Goal: Find specific page/section: Find specific page/section

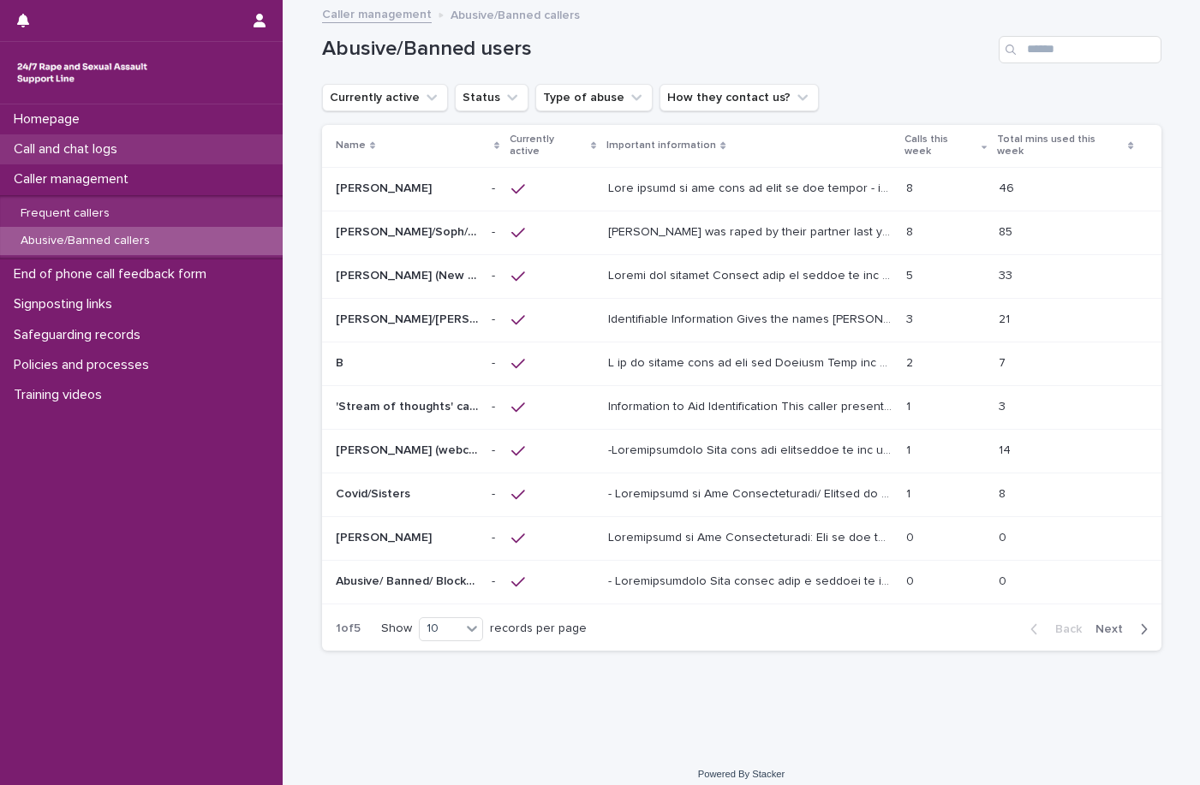
click at [177, 159] on div "Call and chat logs" at bounding box center [141, 149] width 283 height 30
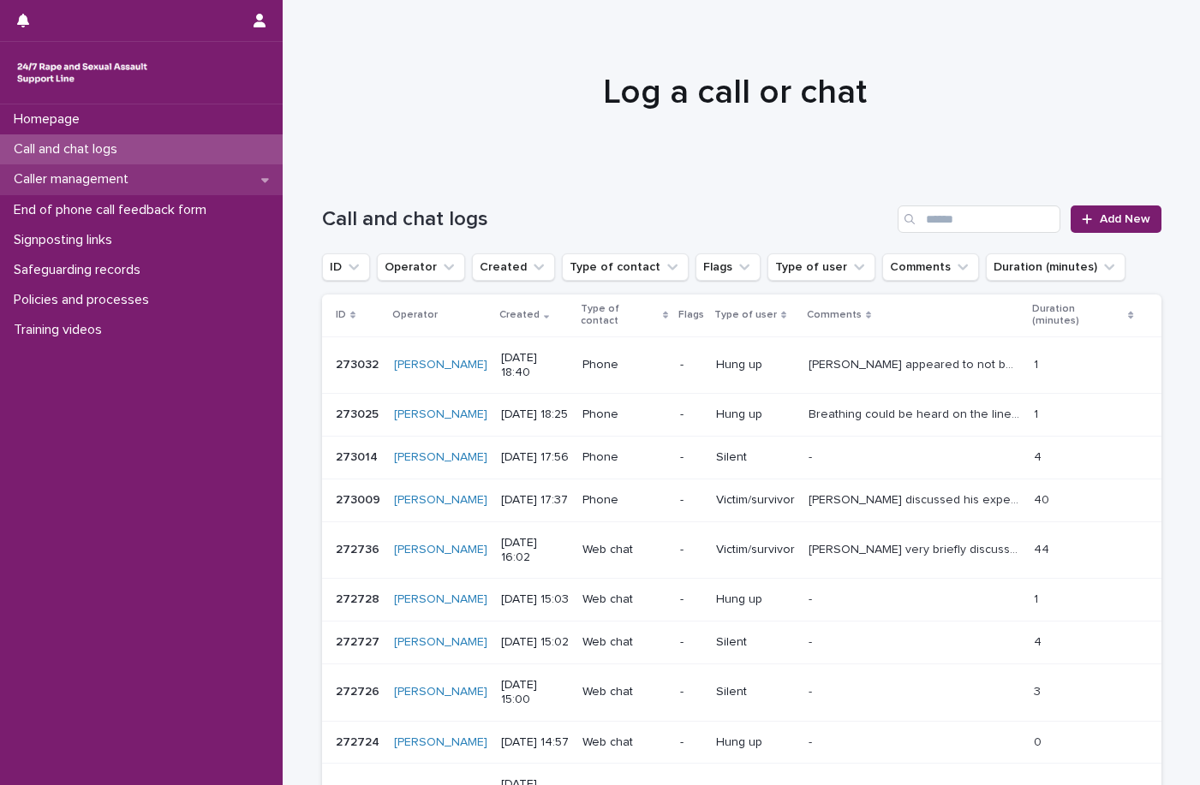
click at [149, 183] on div "Caller management" at bounding box center [141, 179] width 283 height 30
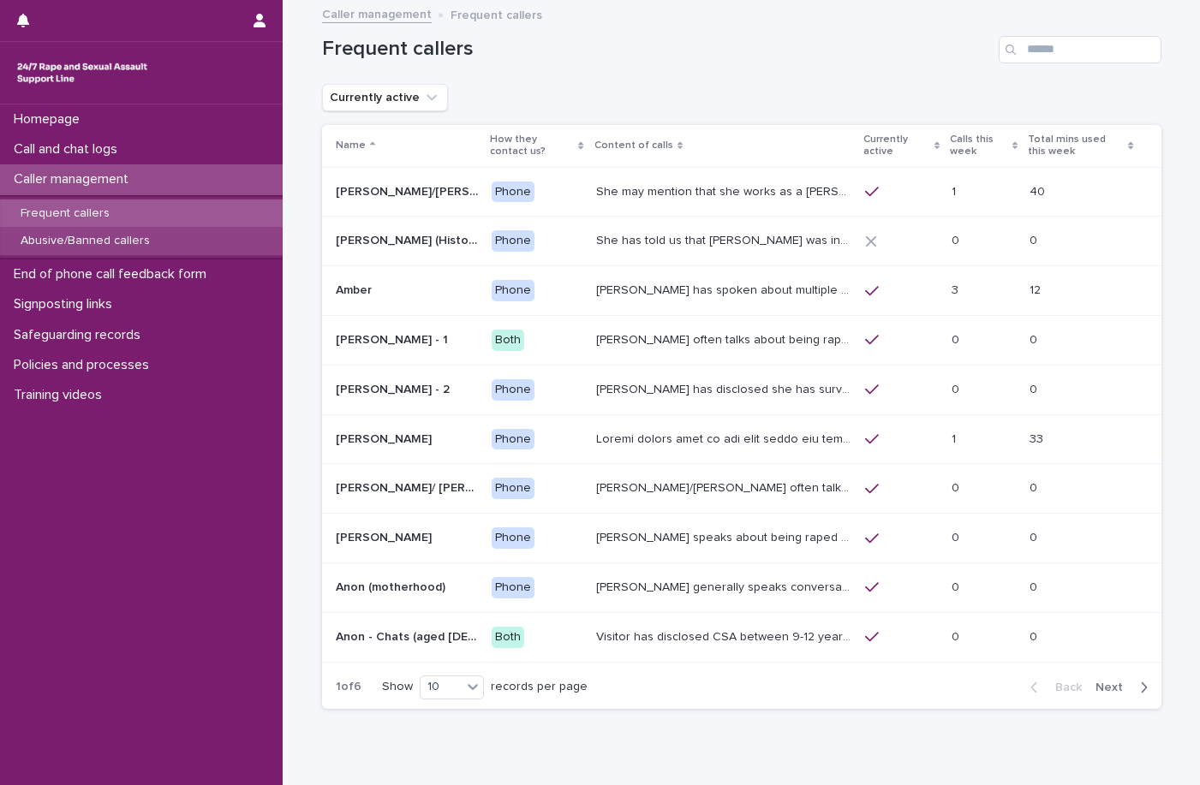
click at [120, 249] on div "Abusive/Banned callers" at bounding box center [141, 241] width 283 height 28
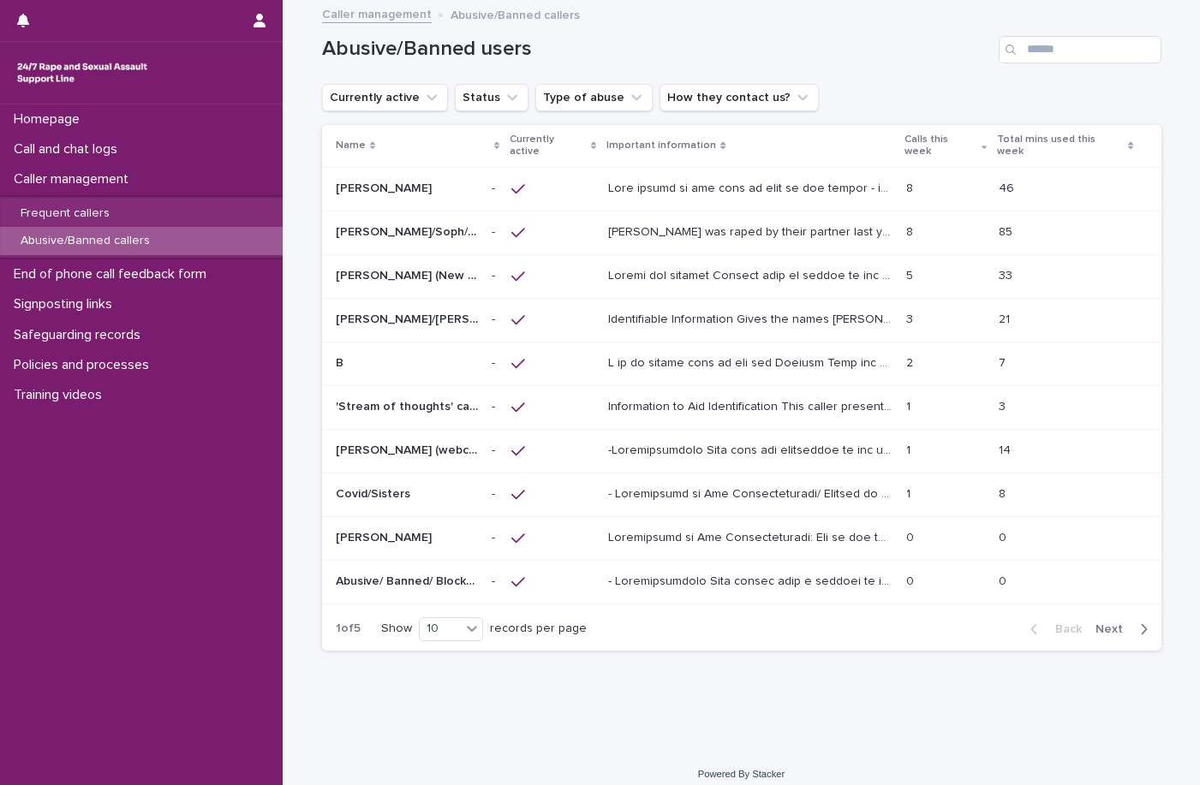
click at [519, 271] on icon at bounding box center [518, 275] width 14 height 9
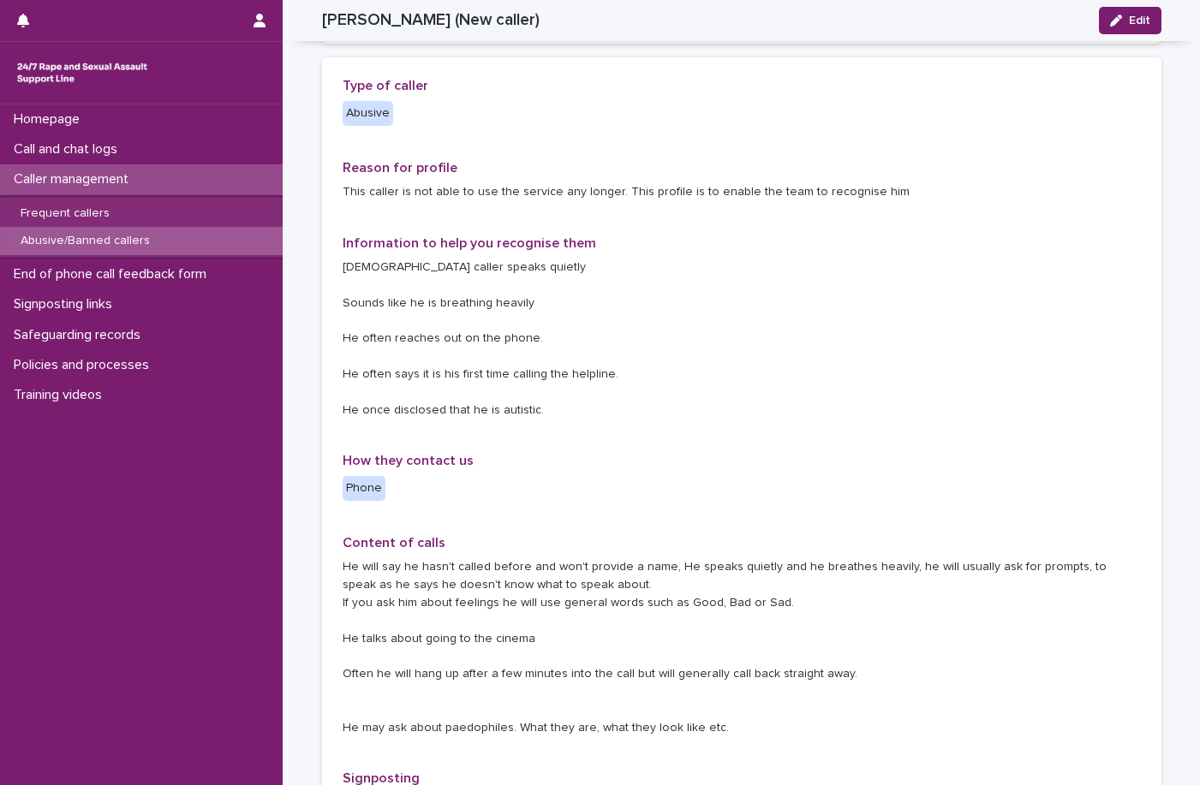
scroll to position [343, 0]
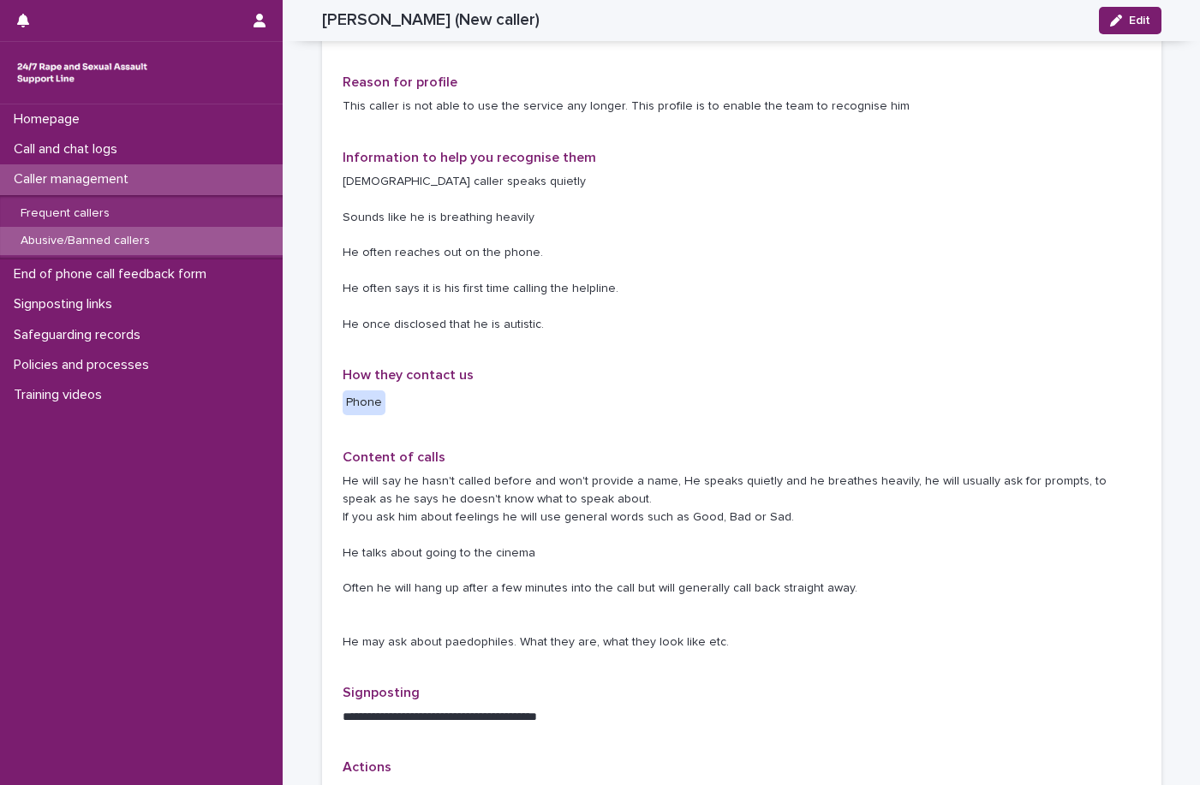
click at [745, 258] on p "[DEMOGRAPHIC_DATA] caller speaks quietly Sounds like he is breathing heavily He…" at bounding box center [742, 253] width 798 height 160
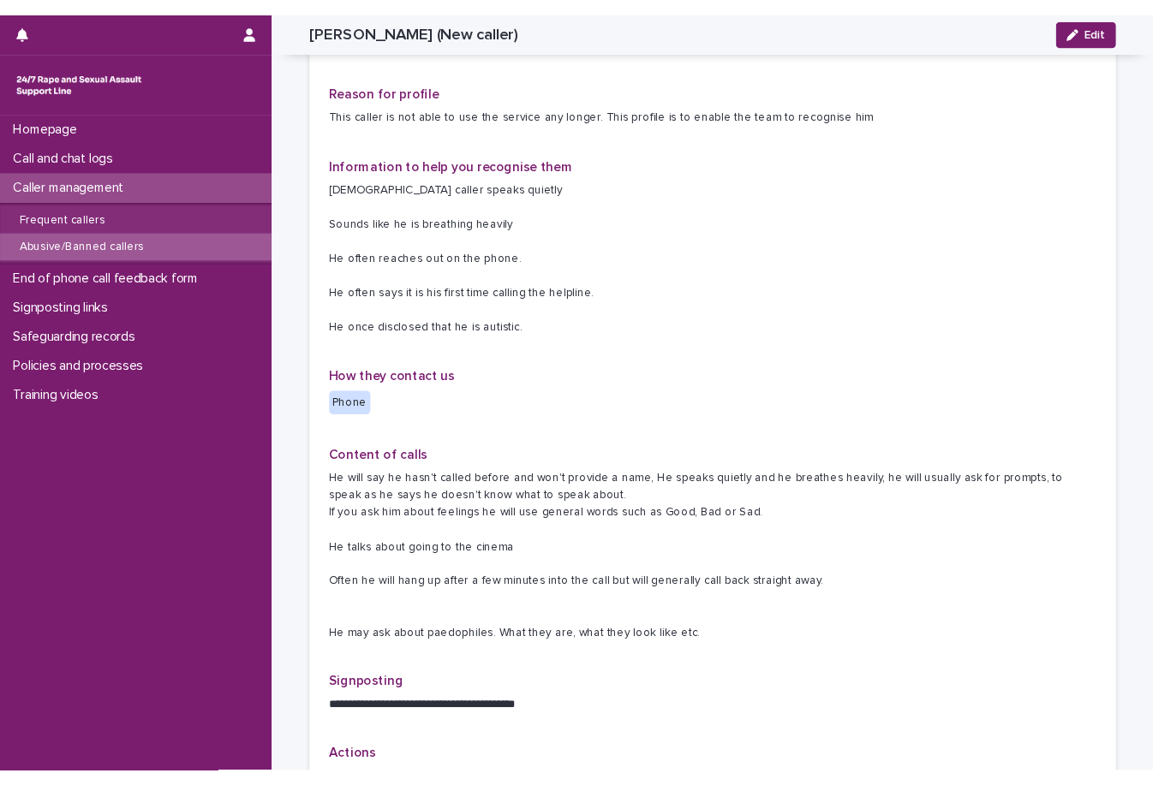
scroll to position [428, 0]
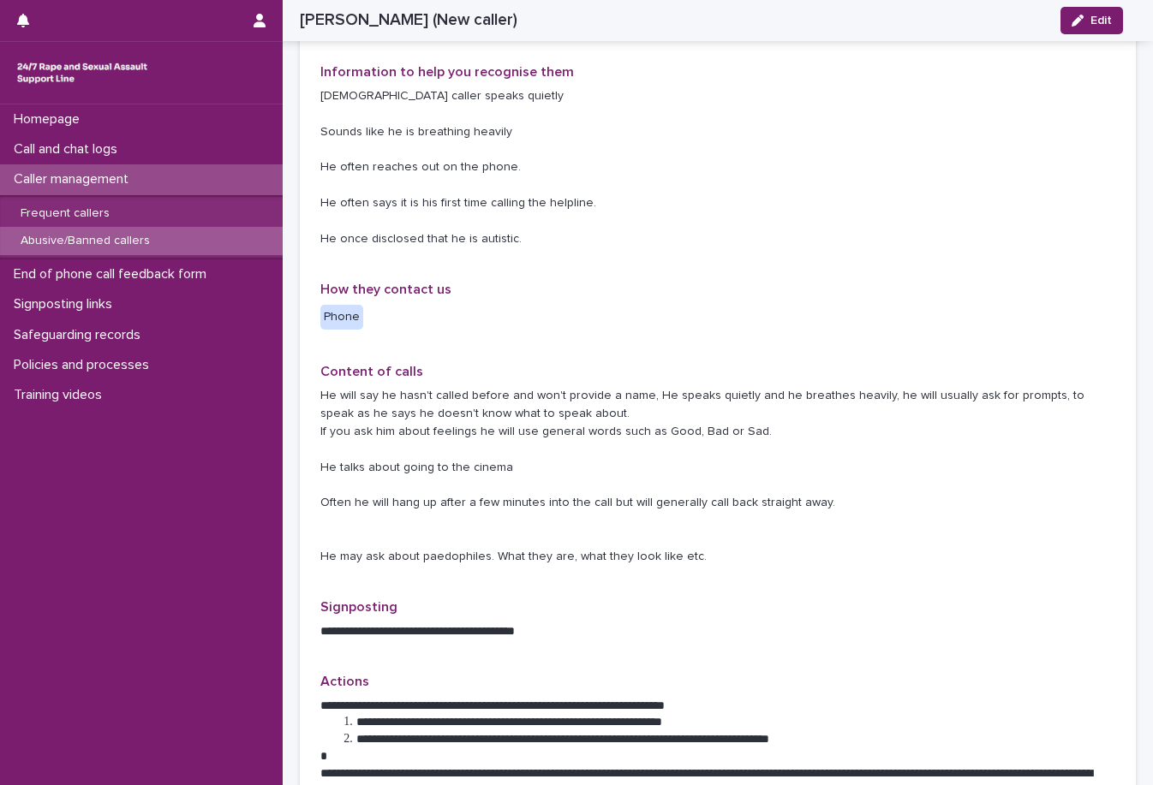
click at [126, 539] on div "Homepage Call and chat logs Caller management Frequent callers Abusive/Banned c…" at bounding box center [141, 444] width 283 height 681
click at [820, 276] on div "**********" at bounding box center [717, 406] width 795 height 998
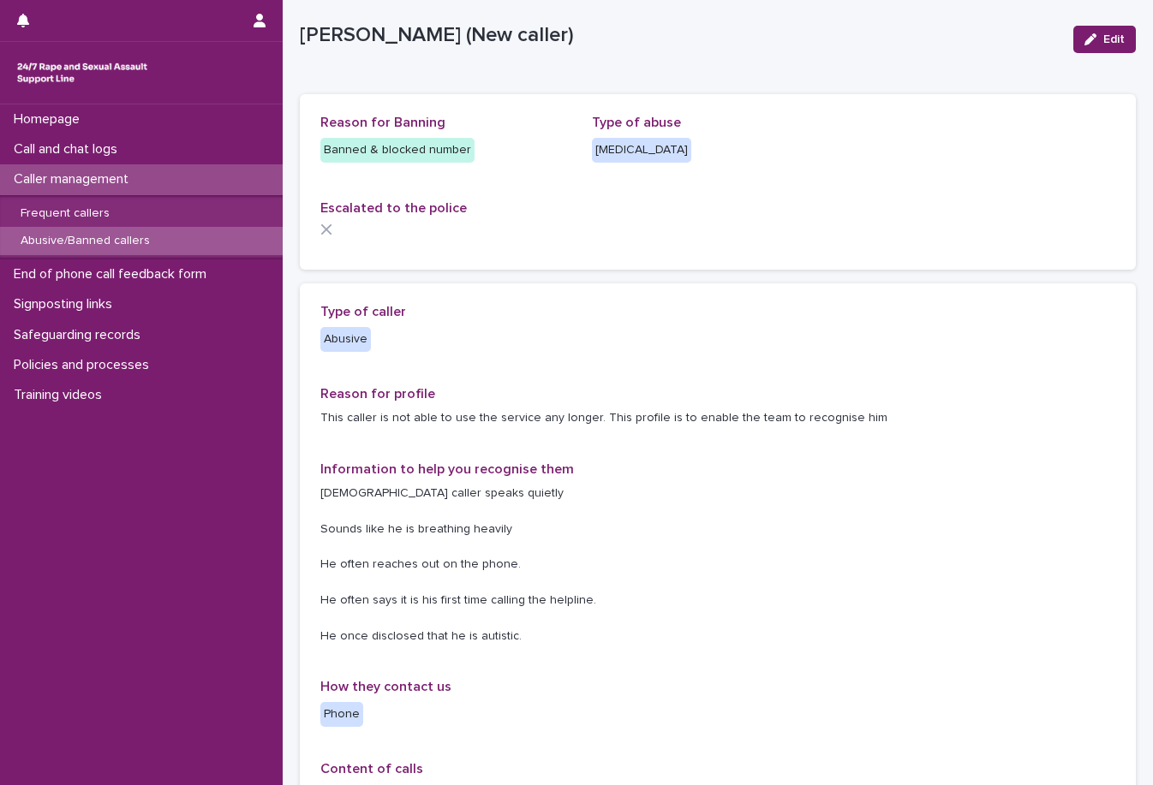
scroll to position [0, 0]
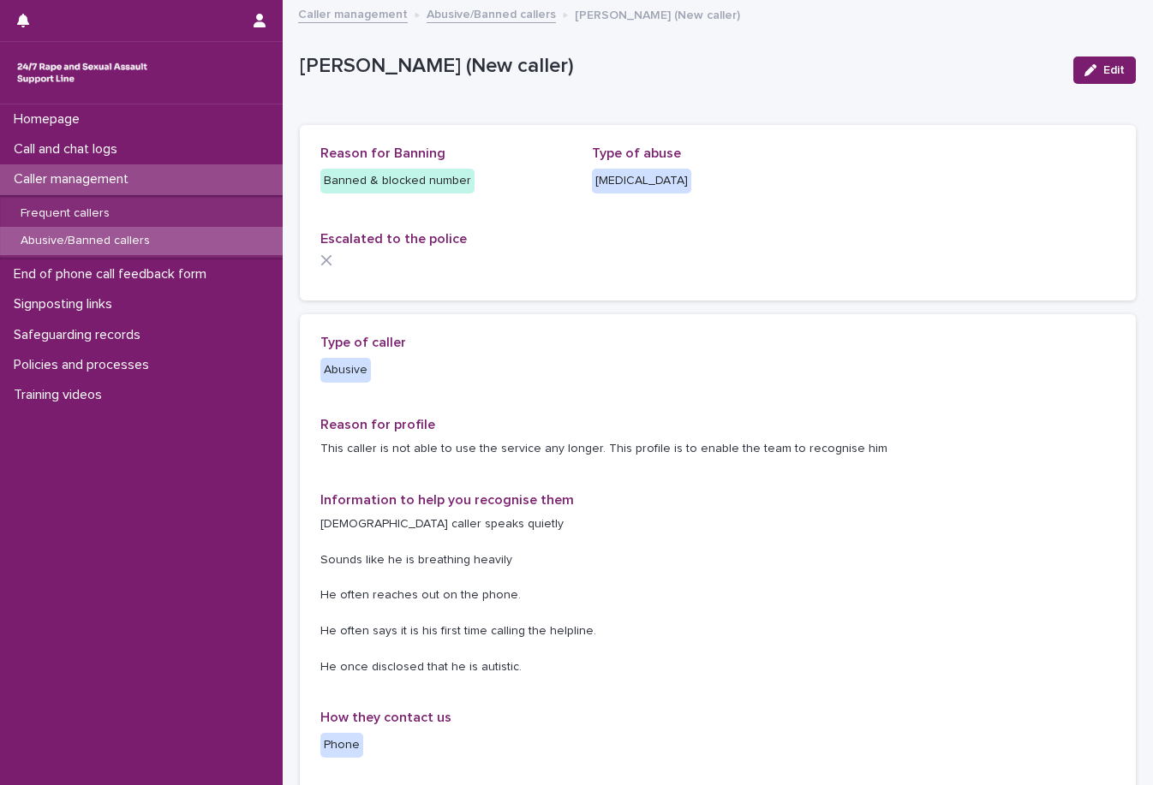
click at [550, 311] on div "Loading... Saving… Reason for Banning Banned & blocked number Type of abuse Sex…" at bounding box center [718, 219] width 836 height 189
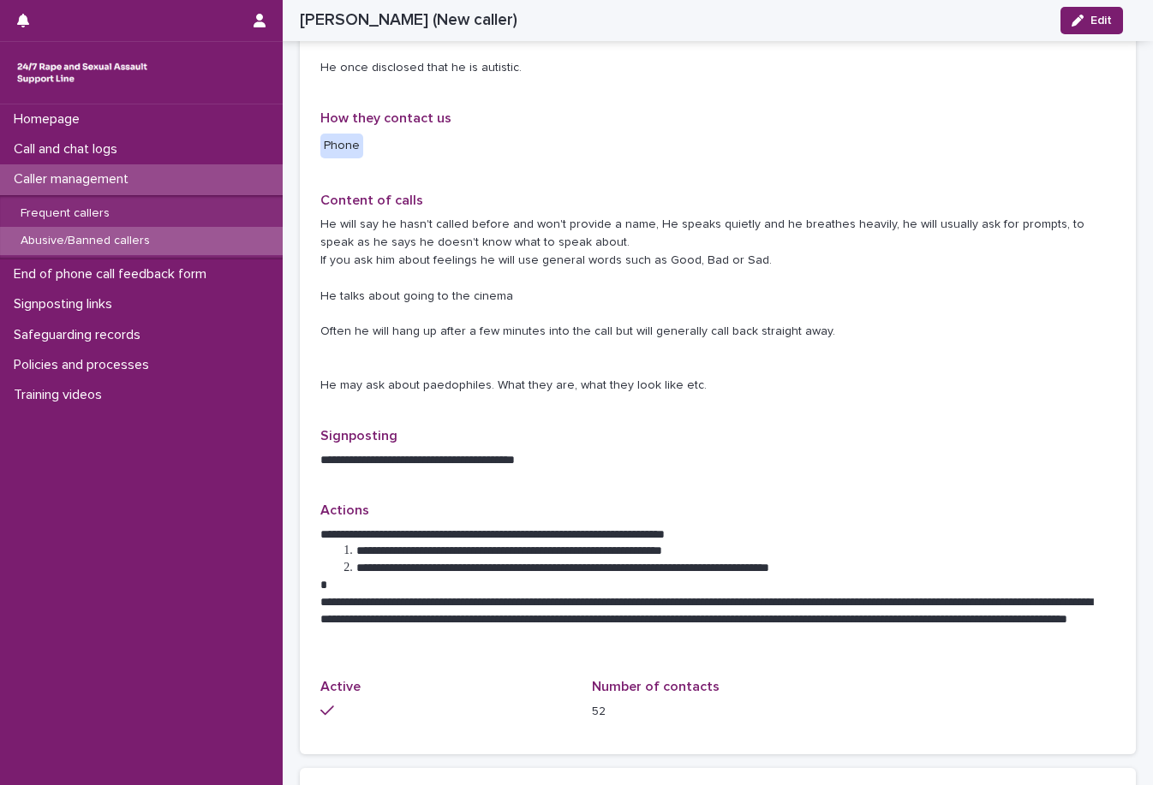
scroll to position [514, 0]
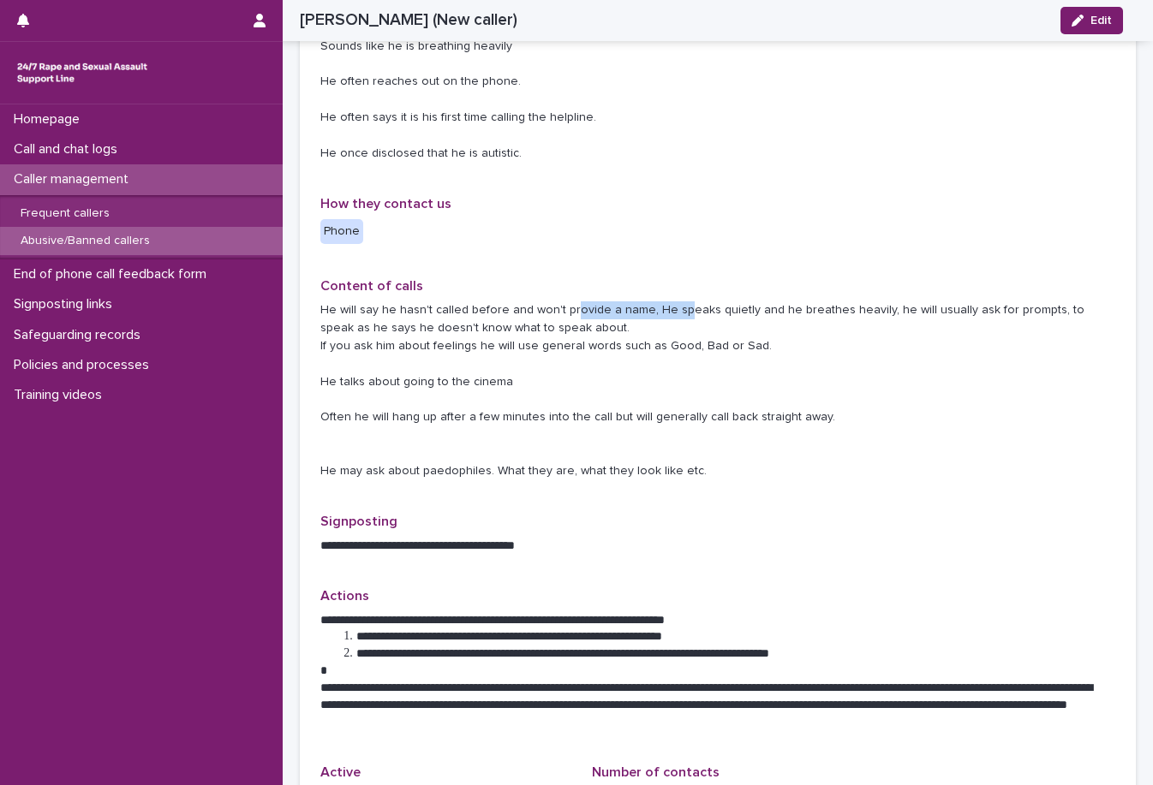
drag, startPoint x: 568, startPoint y: 311, endPoint x: 672, endPoint y: 301, distance: 105.0
click at [672, 301] on div "He will say he hasn't called before and won't provide a name, He speaks quietly…" at bounding box center [717, 389] width 795 height 182
click at [670, 322] on p "He will say he hasn't called before and won't provide a name, He speaks quietly…" at bounding box center [717, 390] width 795 height 178
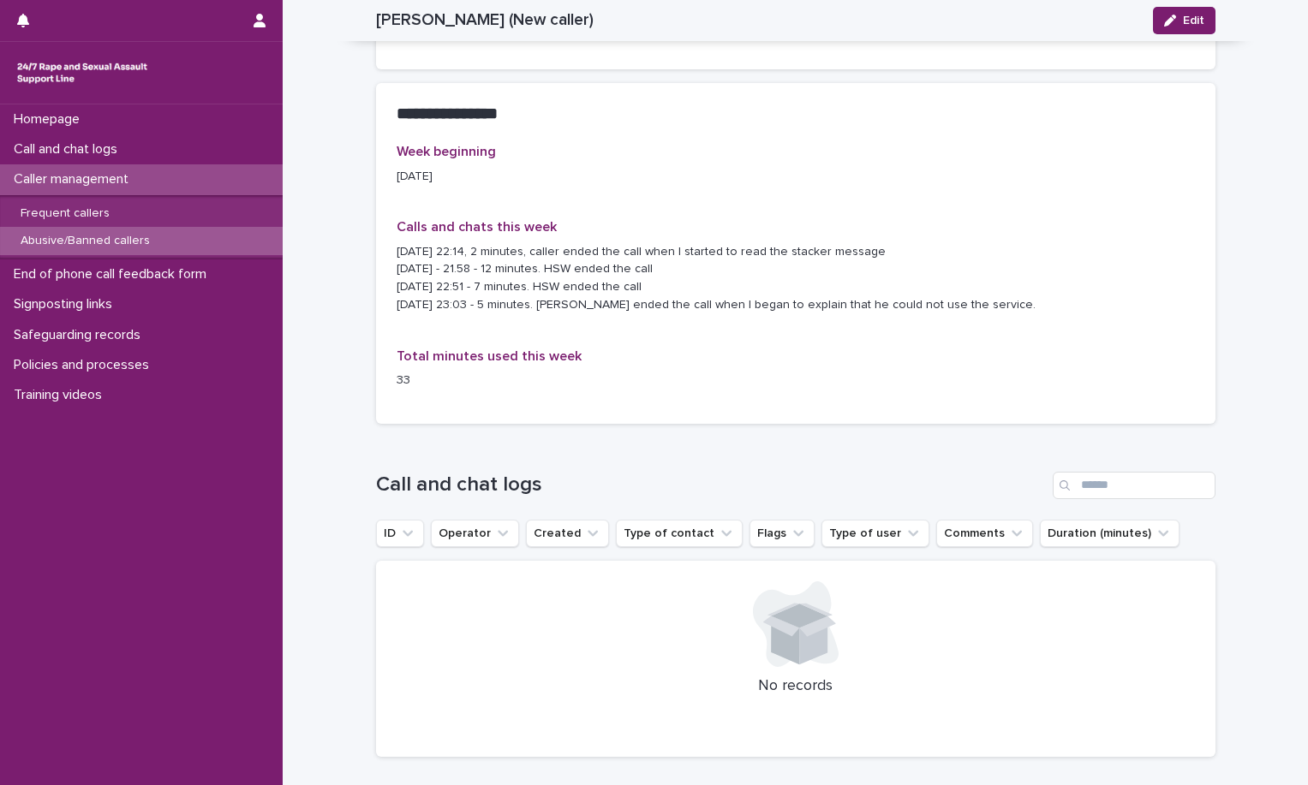
scroll to position [1405, 0]
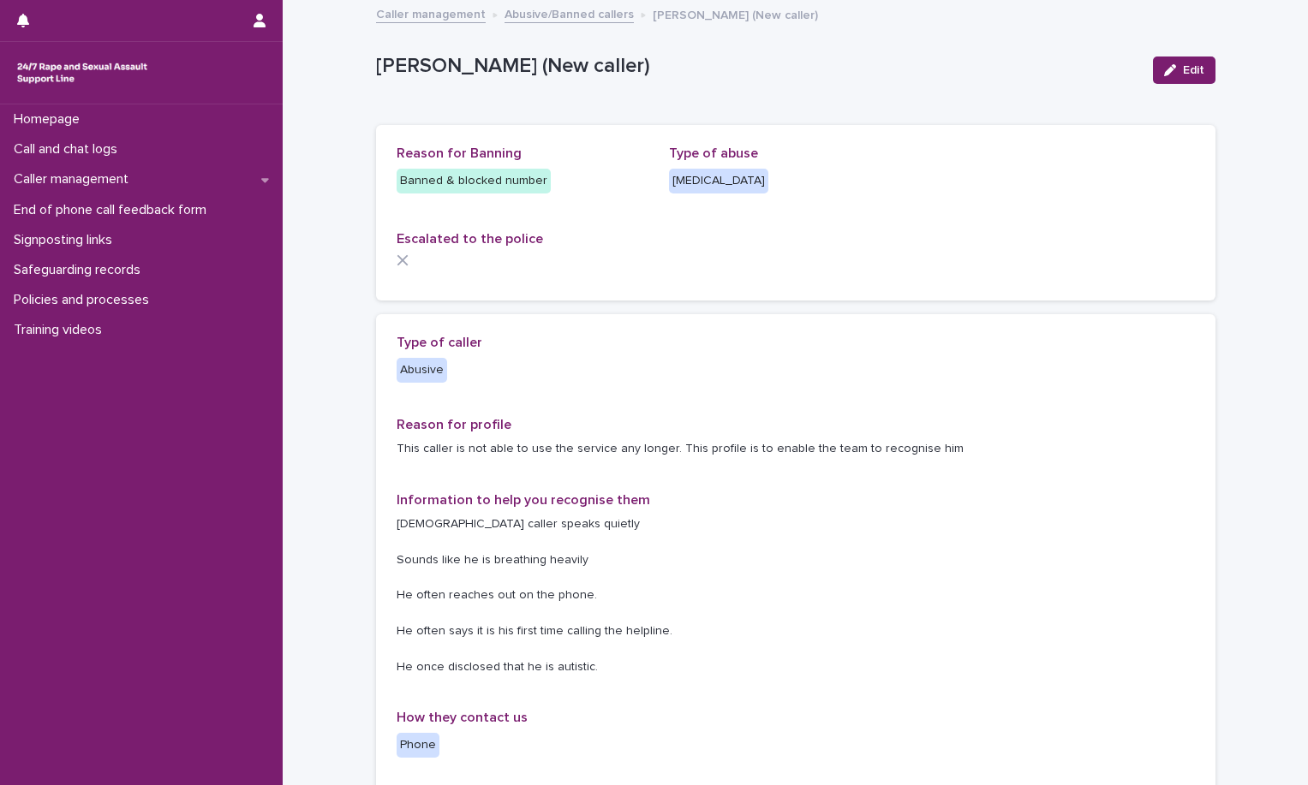
click at [558, 21] on link "Abusive/Banned callers" at bounding box center [568, 13] width 129 height 20
